Goal: Information Seeking & Learning: Understand process/instructions

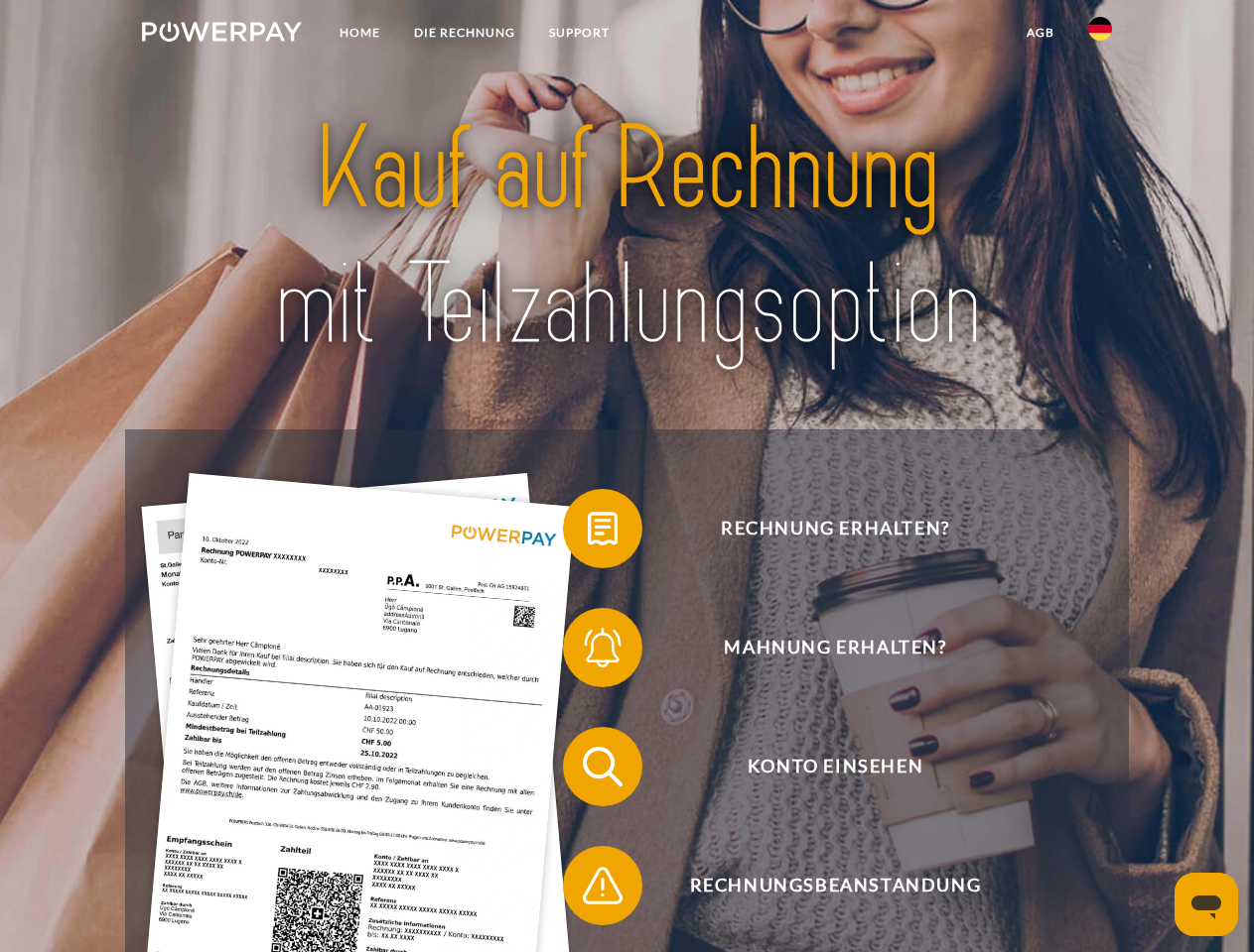
click at [221, 35] on img at bounding box center [222, 32] width 160 height 20
click at [1100, 35] on img at bounding box center [1100, 29] width 24 height 24
click at [1039, 33] on link "agb" at bounding box center [1040, 33] width 62 height 36
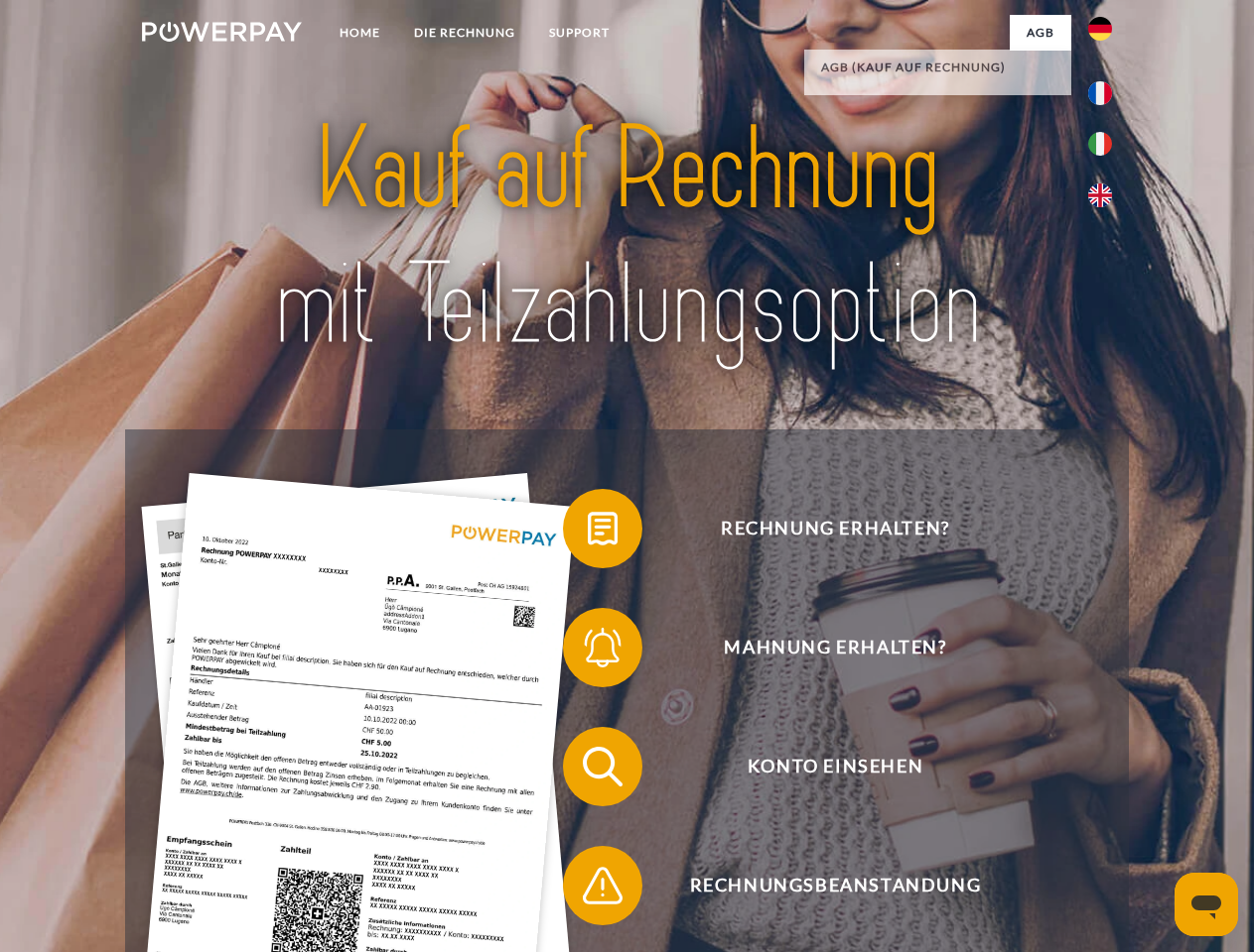
click at [587, 533] on span at bounding box center [573, 529] width 100 height 99
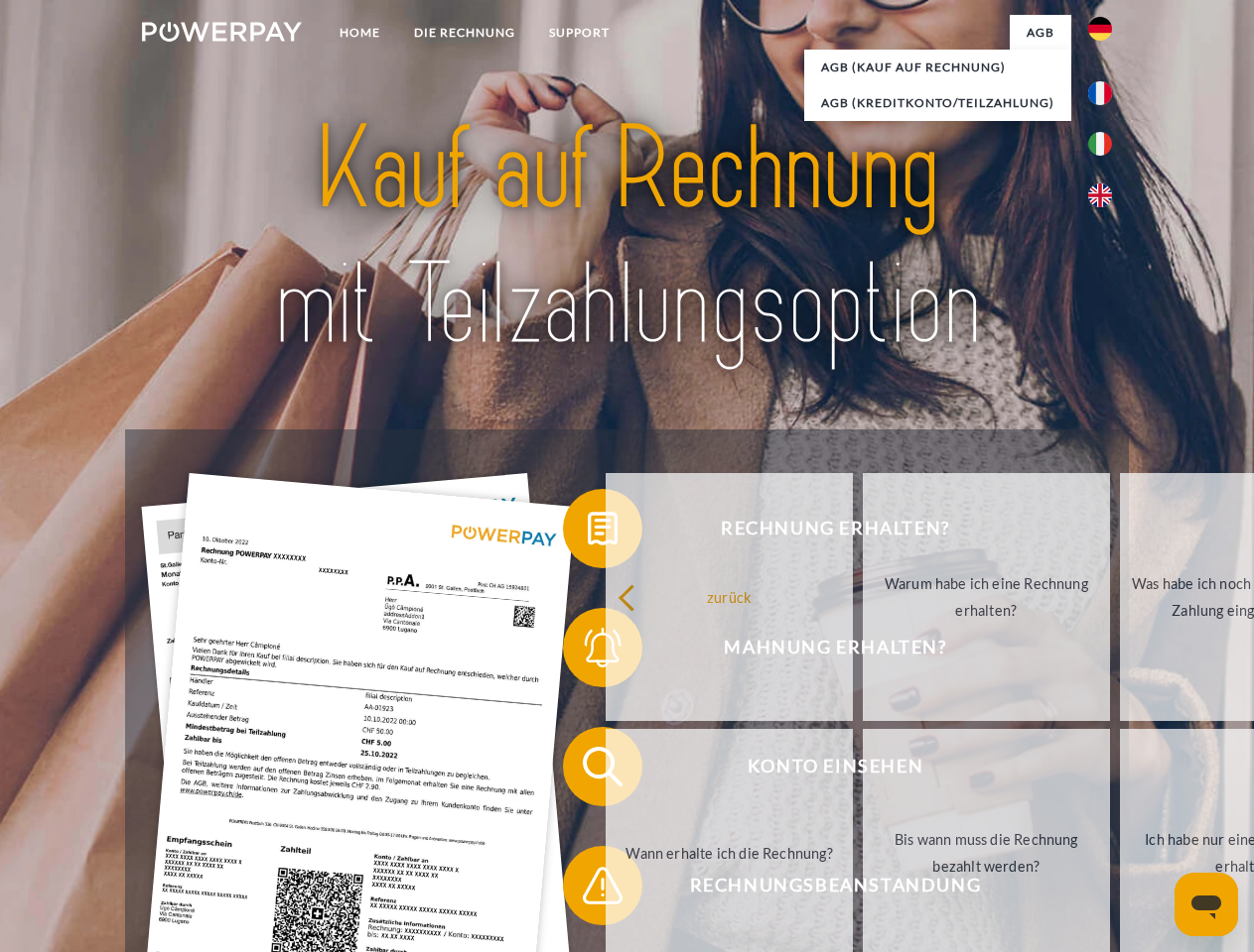
click at [587, 652] on span at bounding box center [573, 648] width 100 height 99
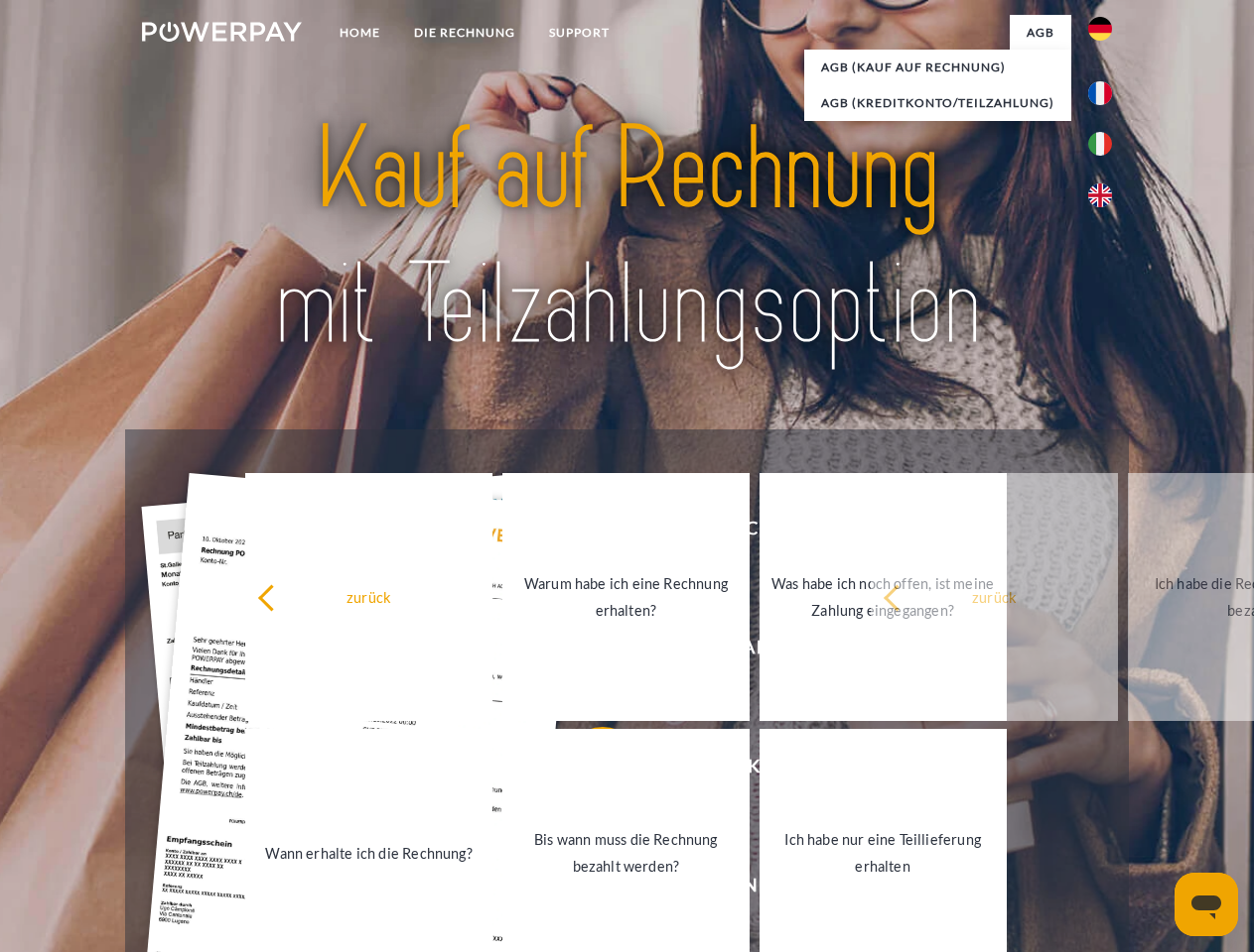
click at [587, 771] on link "Bis wann muss die Rechnung bezahlt werden?" at bounding box center [626, 853] width 247 height 248
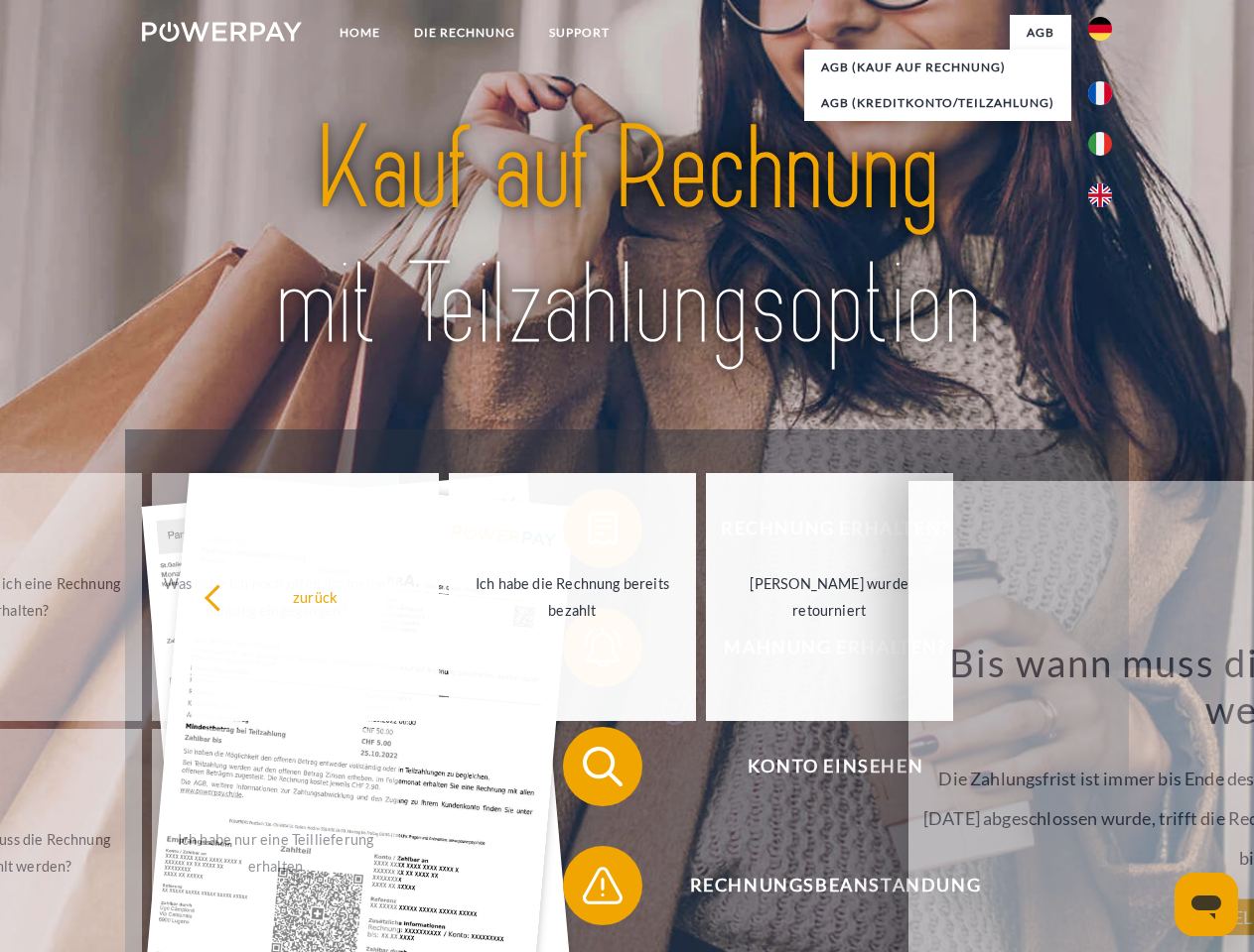
click at [587, 890] on span at bounding box center [573, 886] width 100 height 99
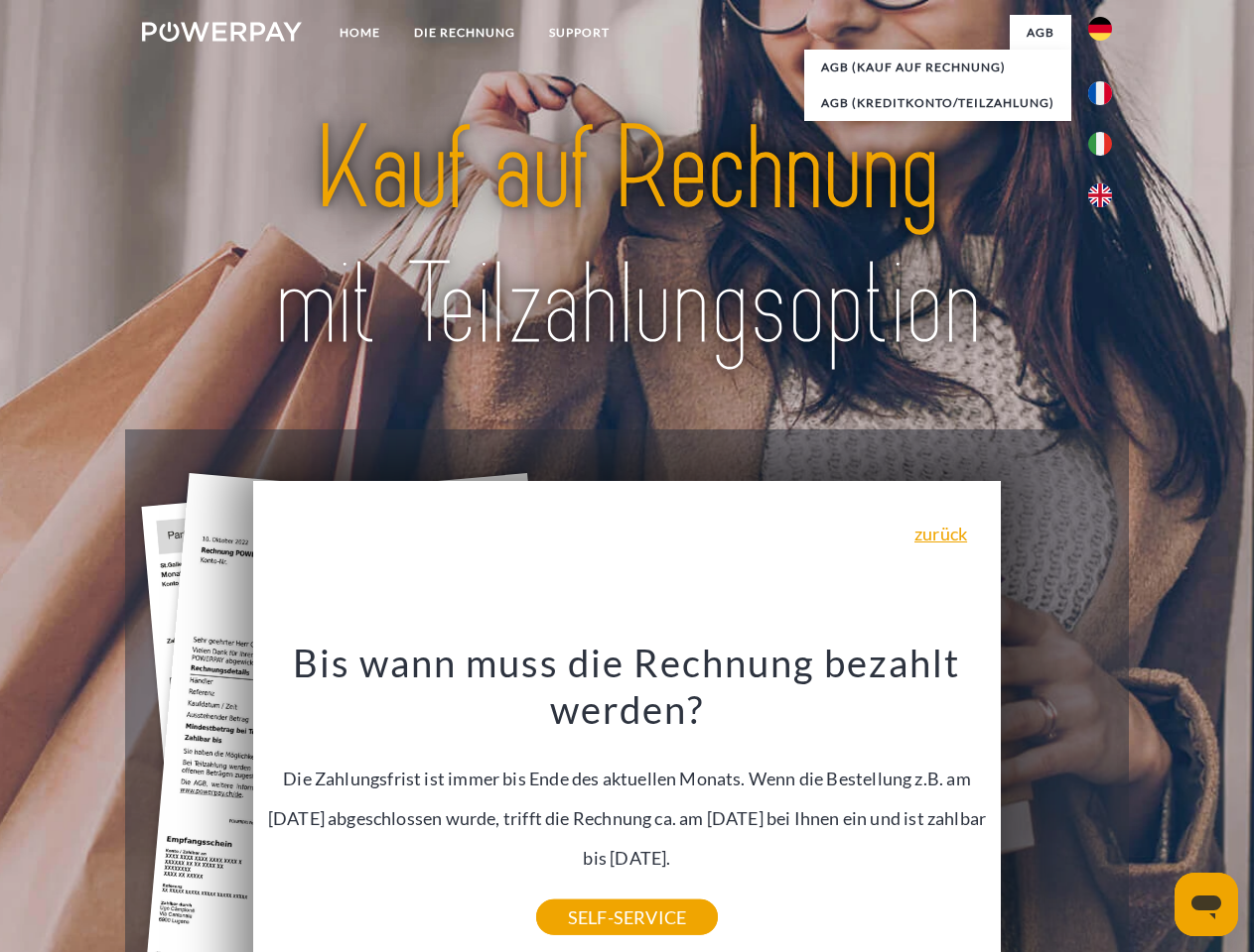
click at [1206, 905] on icon "Messaging-Fenster öffnen" at bounding box center [1206, 908] width 30 height 24
